Goal: Transaction & Acquisition: Purchase product/service

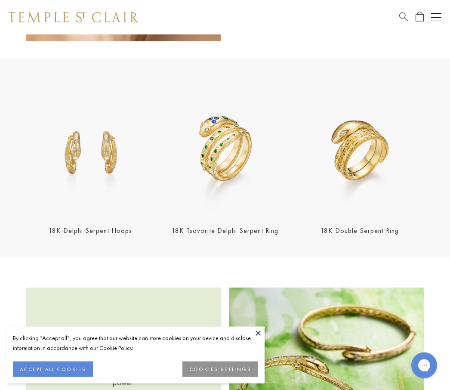
scroll to position [650, 0]
click at [361, 158] on img at bounding box center [360, 152] width 130 height 130
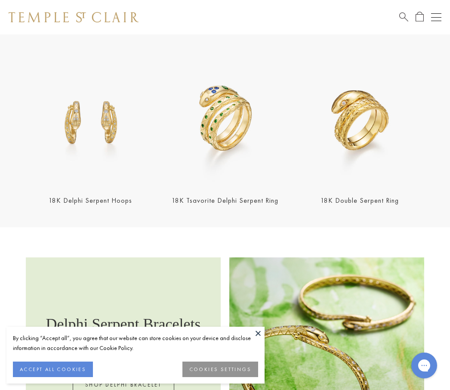
click at [234, 142] on img at bounding box center [226, 121] width 130 height 130
click at [372, 130] on img at bounding box center [360, 121] width 130 height 130
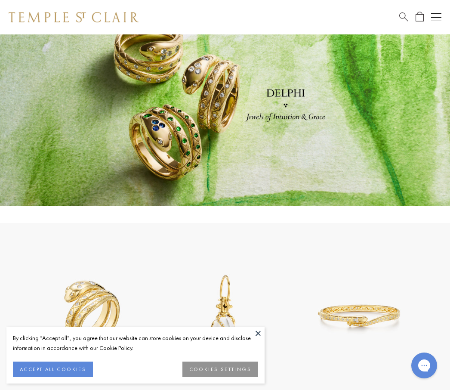
scroll to position [0, 0]
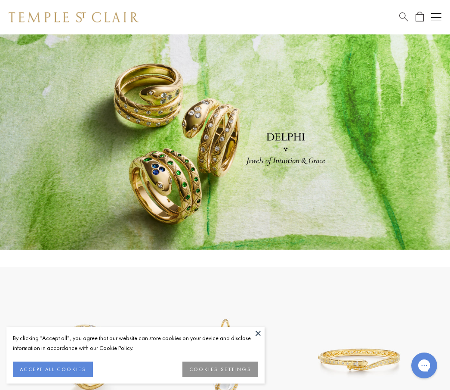
click at [293, 163] on link at bounding box center [225, 141] width 450 height 215
click at [289, 164] on link at bounding box center [225, 141] width 450 height 215
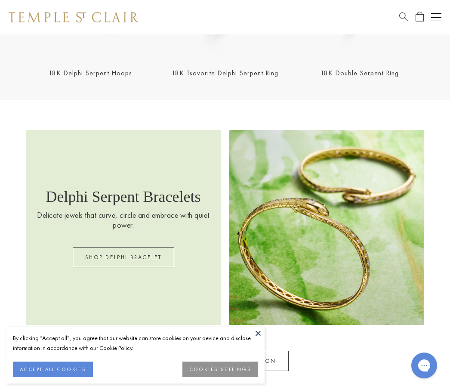
scroll to position [827, 0]
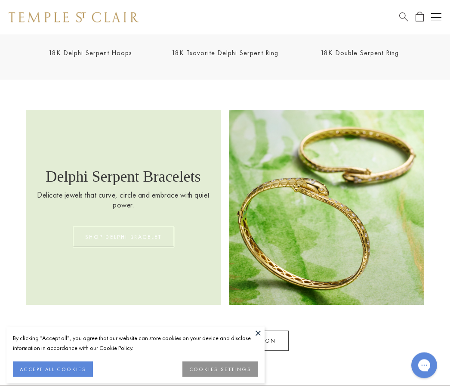
click at [130, 242] on link "SHOP DELPHI BRACELET" at bounding box center [124, 237] width 102 height 20
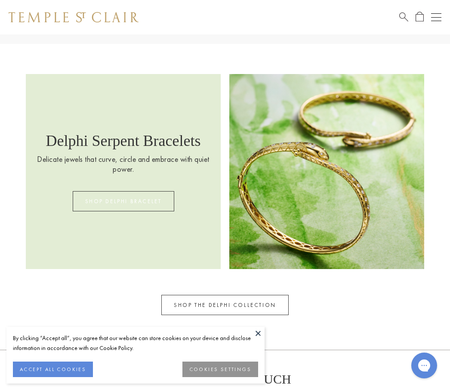
scroll to position [863, 0]
click at [281, 302] on link "SHOP THE DELPHI COLLECTION" at bounding box center [224, 305] width 127 height 20
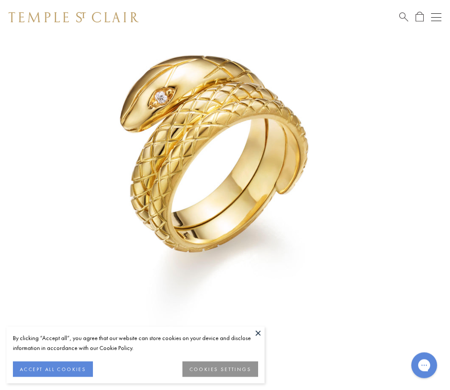
scroll to position [90, 0]
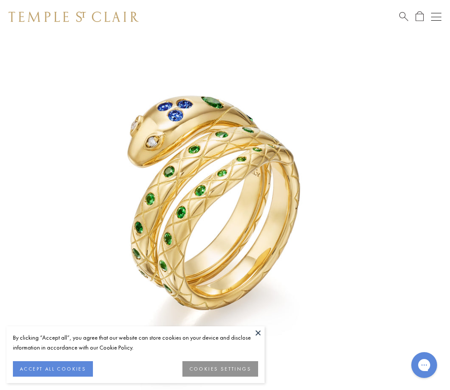
scroll to position [34, 0]
click at [266, 335] on img at bounding box center [212, 212] width 424 height 424
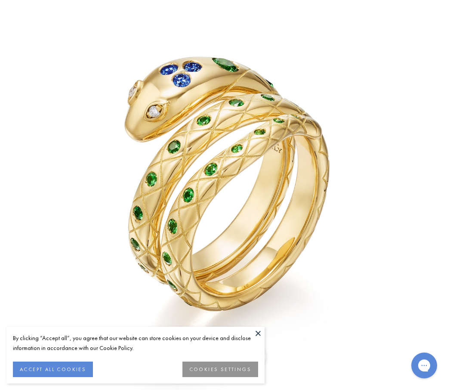
click at [263, 338] on button at bounding box center [258, 333] width 13 height 13
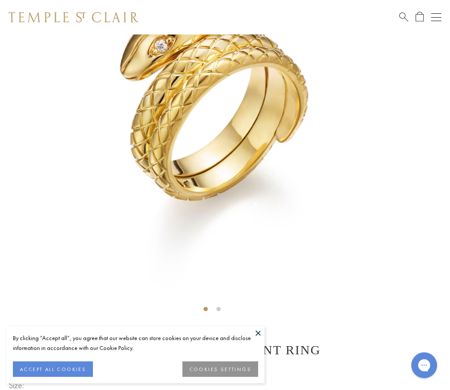
scroll to position [142, 0]
click at [263, 340] on button at bounding box center [258, 333] width 13 height 13
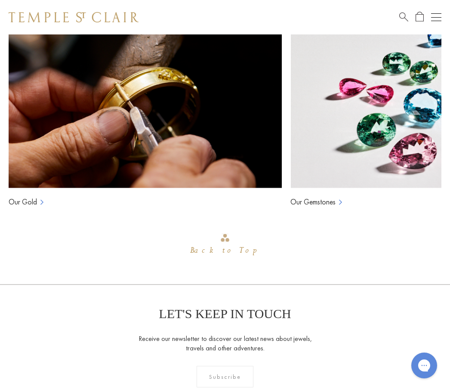
scroll to position [998, 0]
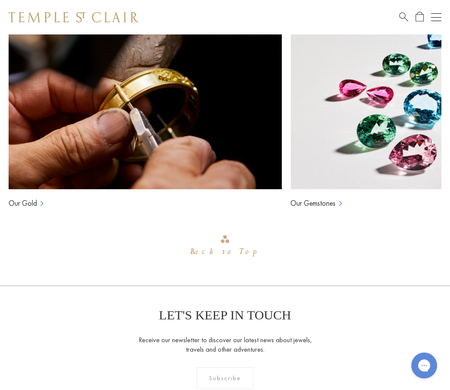
click at [229, 250] on div "Back to Top" at bounding box center [225, 251] width 70 height 15
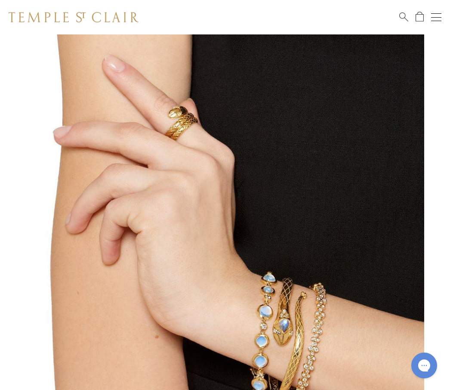
scroll to position [0, 0]
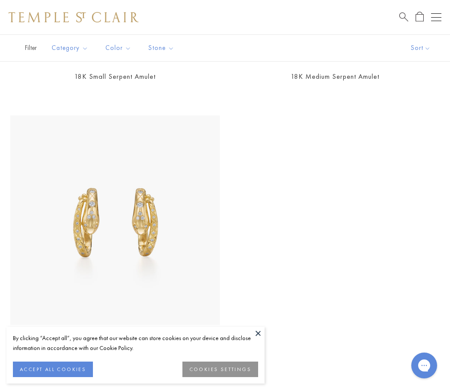
scroll to position [861, 0]
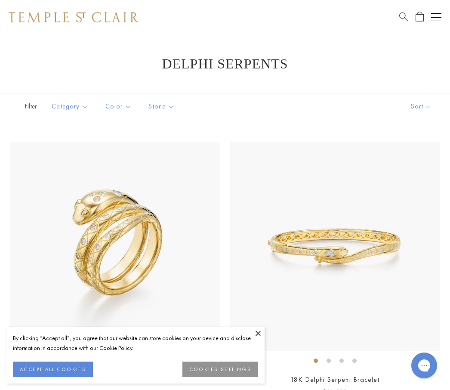
click at [328, 242] on img at bounding box center [335, 247] width 210 height 210
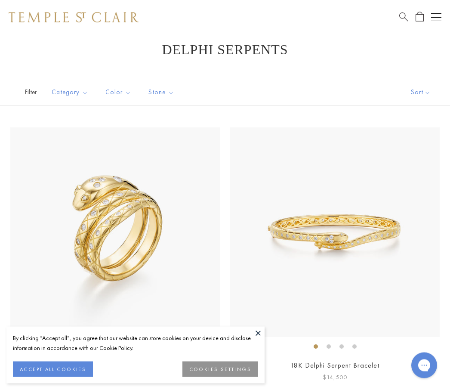
scroll to position [6, 0]
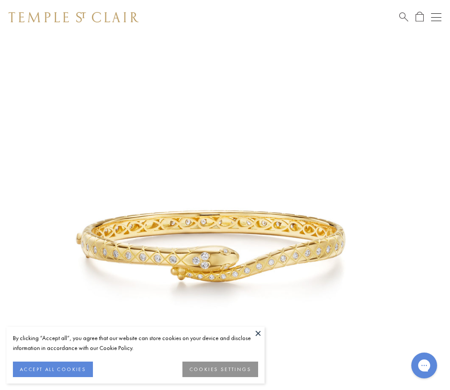
click at [199, 232] on img at bounding box center [212, 246] width 424 height 424
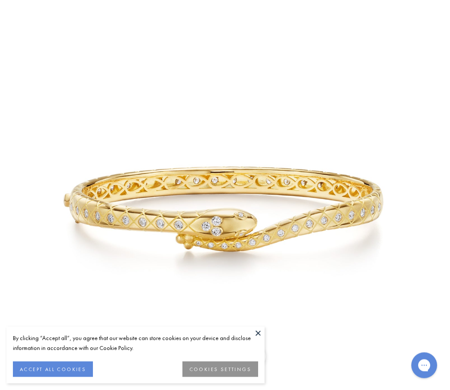
scroll to position [222, 0]
click at [259, 340] on button at bounding box center [258, 333] width 13 height 13
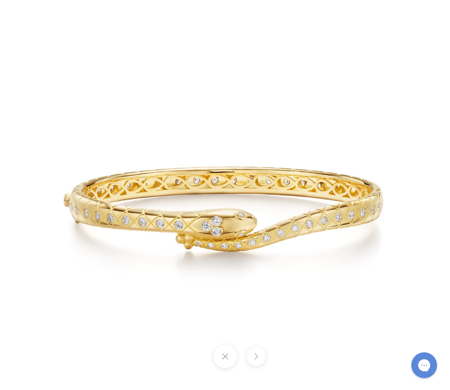
scroll to position [404, 0]
click at [101, 125] on img at bounding box center [225, 209] width 504 height 503
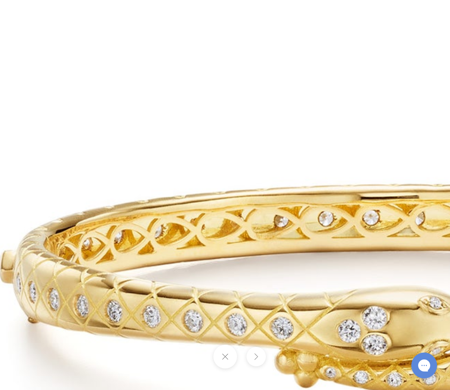
drag, startPoint x: 210, startPoint y: 269, endPoint x: 158, endPoint y: 226, distance: 67.6
click at [158, 226] on img at bounding box center [397, 290] width 1240 height 1239
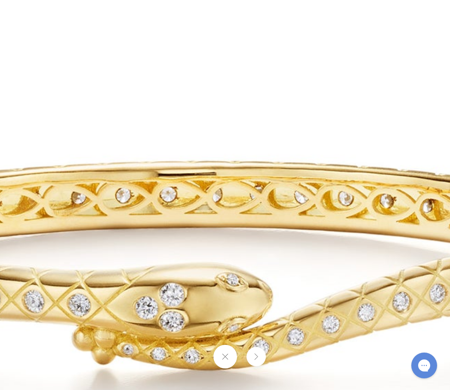
drag, startPoint x: 319, startPoint y: 244, endPoint x: 183, endPoint y: 217, distance: 138.7
click at [183, 217] on img at bounding box center [194, 266] width 1240 height 1239
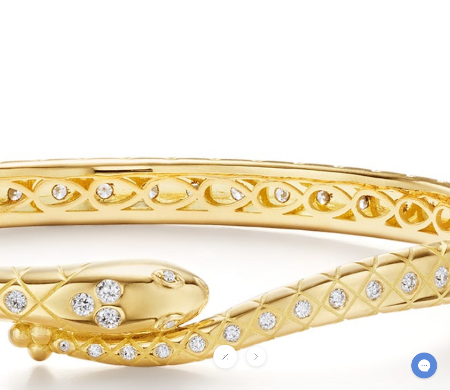
click at [105, 210] on img at bounding box center [130, 263] width 1240 height 1239
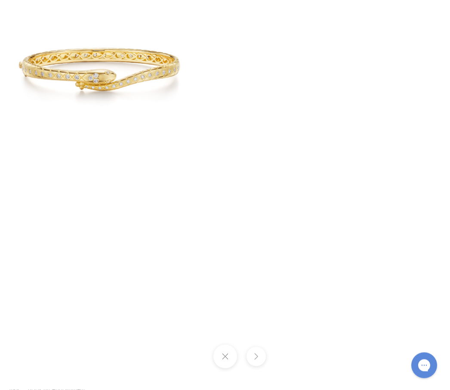
scroll to position [177, 0]
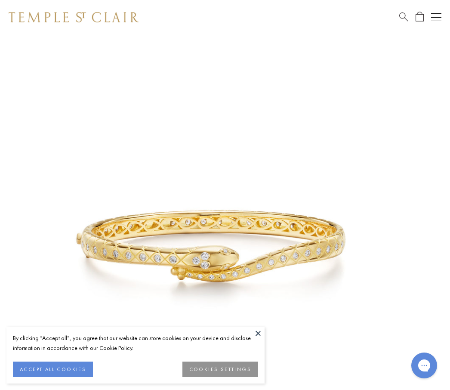
click at [66, 368] on button "ACCEPT ALL COOKIES" at bounding box center [53, 369] width 80 height 15
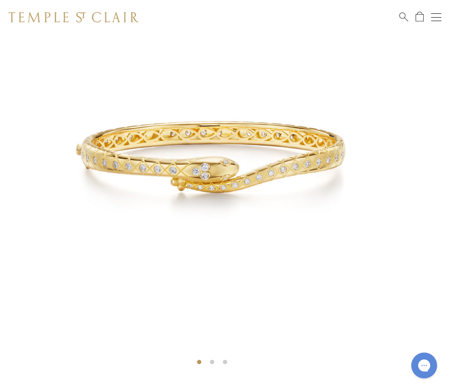
scroll to position [34, 0]
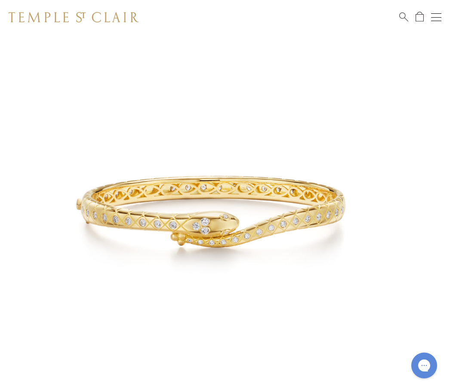
click at [211, 363] on div at bounding box center [212, 211] width 424 height 422
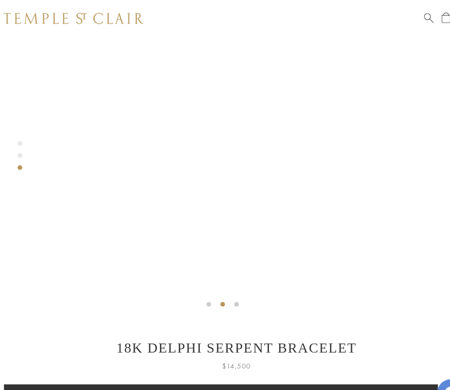
scroll to position [165, 0]
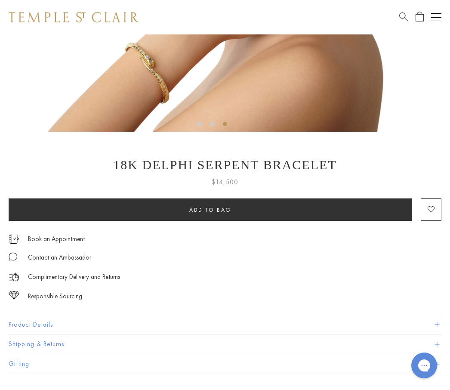
scroll to position [328, 0]
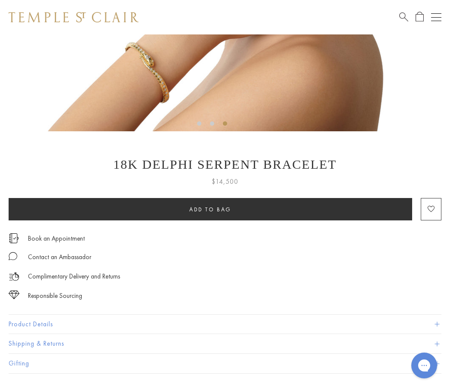
click at [434, 328] on button "Product Details" at bounding box center [225, 324] width 433 height 19
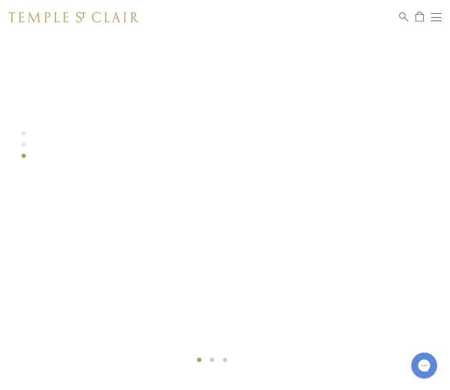
scroll to position [0, 0]
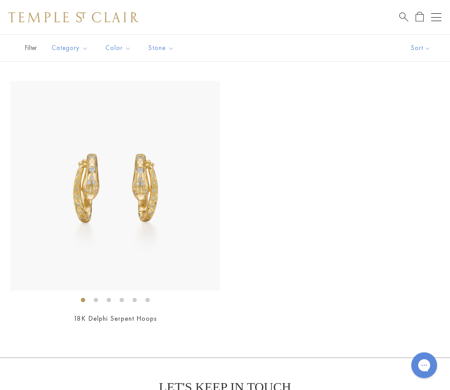
scroll to position [890, 0]
